Goal: Information Seeking & Learning: Check status

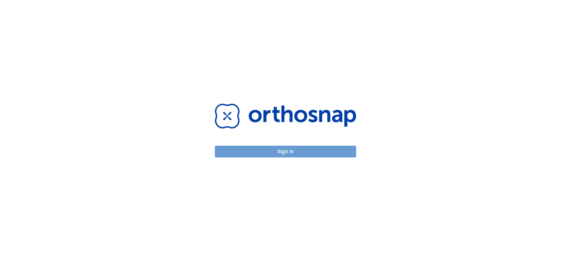
click at [266, 150] on button "Sign in" at bounding box center [285, 152] width 141 height 12
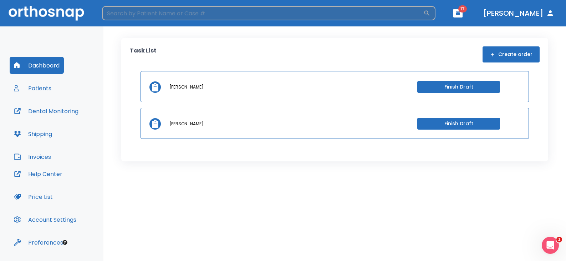
click at [200, 13] on input "search" at bounding box center [262, 13] width 321 height 14
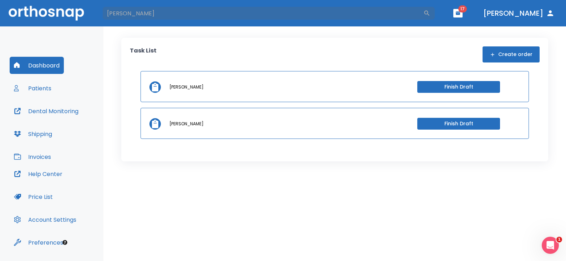
type input "[PERSON_NAME]"
drag, startPoint x: 390, startPoint y: 13, endPoint x: 391, endPoint y: 21, distance: 8.3
click at [391, 21] on header "[PERSON_NAME] ​ 17 [PERSON_NAME]" at bounding box center [283, 13] width 566 height 26
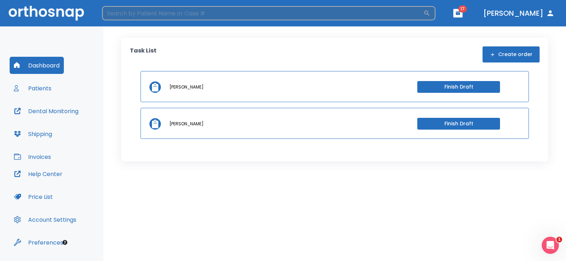
click at [384, 15] on input "search" at bounding box center [262, 13] width 321 height 14
drag, startPoint x: 153, startPoint y: 14, endPoint x: 107, endPoint y: 10, distance: 46.6
click at [107, 10] on input "[PERSON_NAME]" at bounding box center [262, 13] width 321 height 14
type input "[PERSON_NAME]"
click at [166, 15] on input "[PERSON_NAME]" at bounding box center [262, 13] width 321 height 14
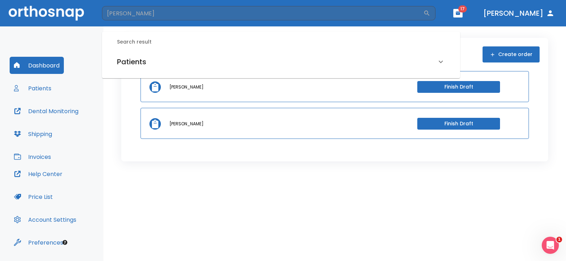
click at [137, 58] on h6 "Patients" at bounding box center [131, 61] width 29 height 11
click at [156, 83] on h6 "[PERSON_NAME] (Processing in lab)" at bounding box center [280, 87] width 325 height 10
